Goal: Find specific page/section: Find specific page/section

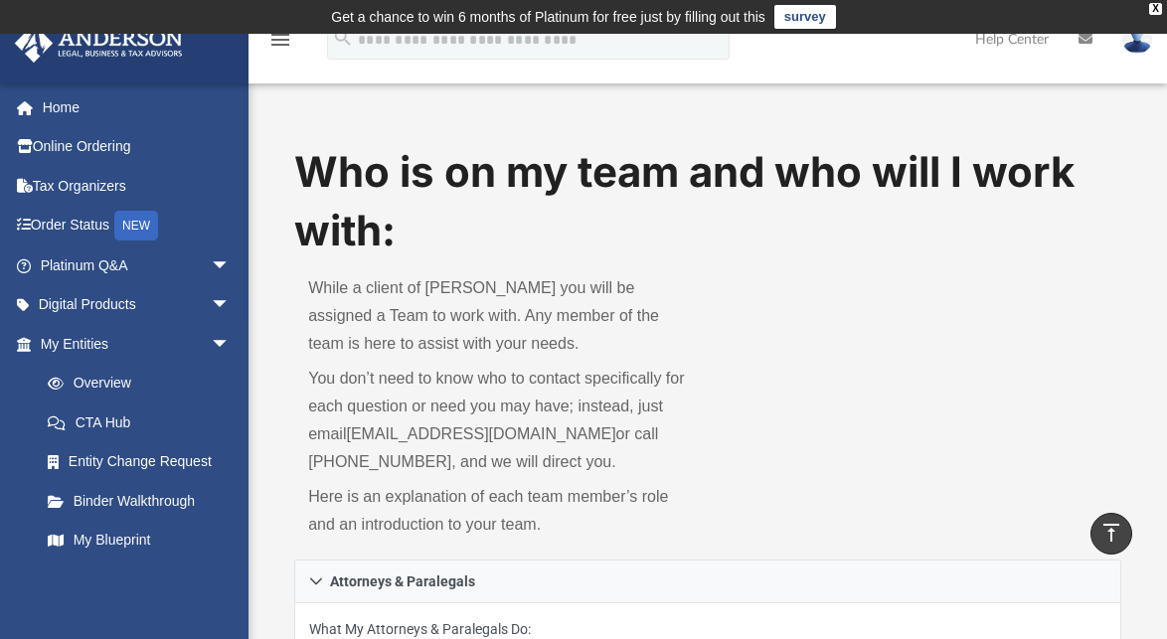
scroll to position [865, 0]
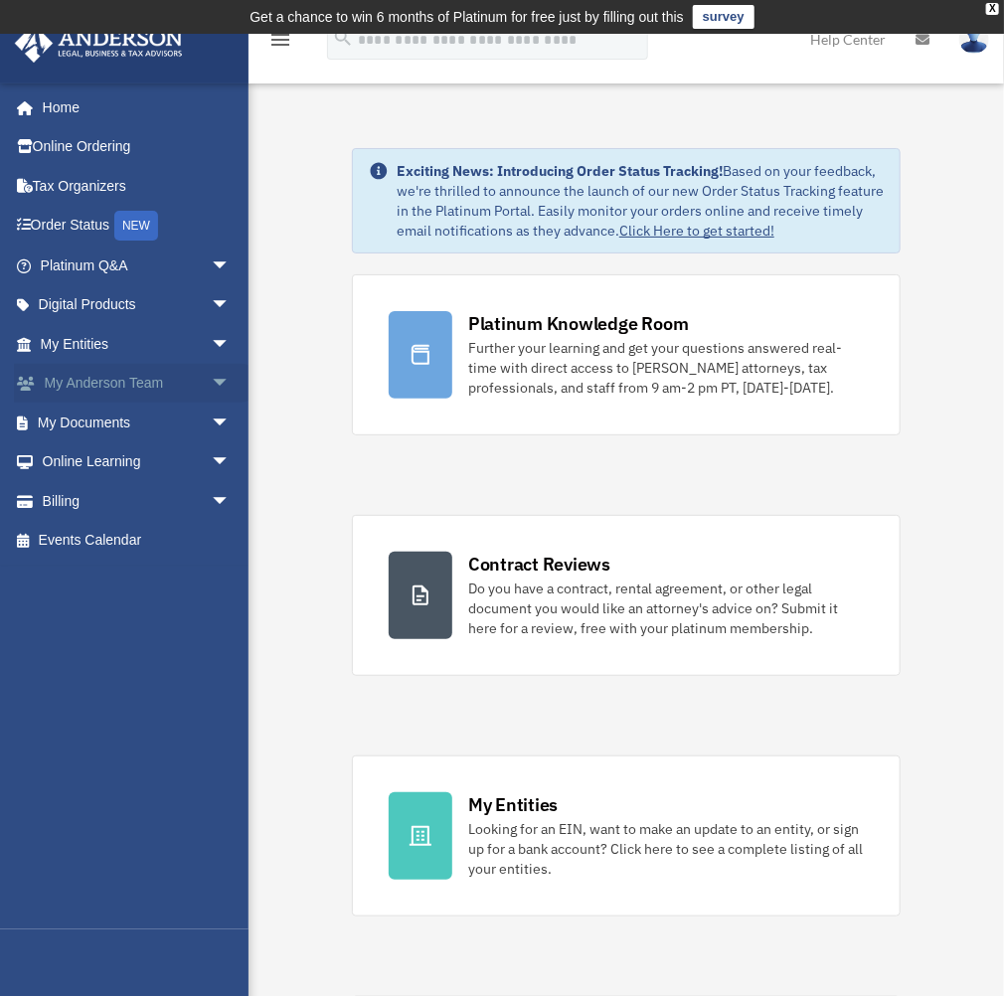
click at [105, 386] on link "My Anderson Team arrow_drop_down" at bounding box center [137, 384] width 247 height 40
